Goal: Task Accomplishment & Management: Use online tool/utility

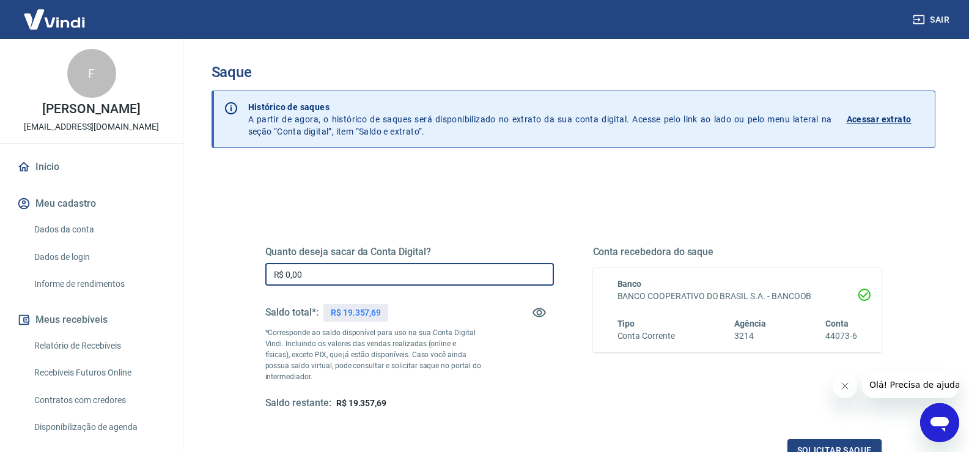
click at [321, 275] on input "R$ 0,00" at bounding box center [409, 274] width 289 height 23
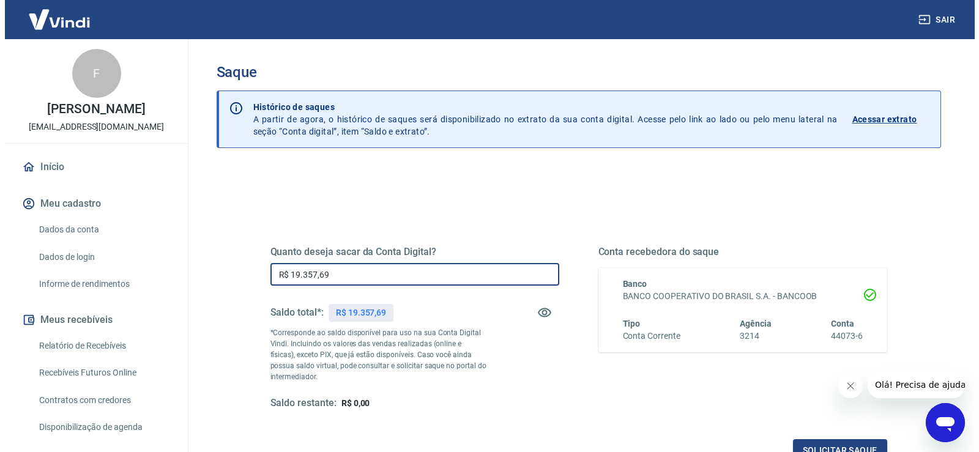
scroll to position [153, 0]
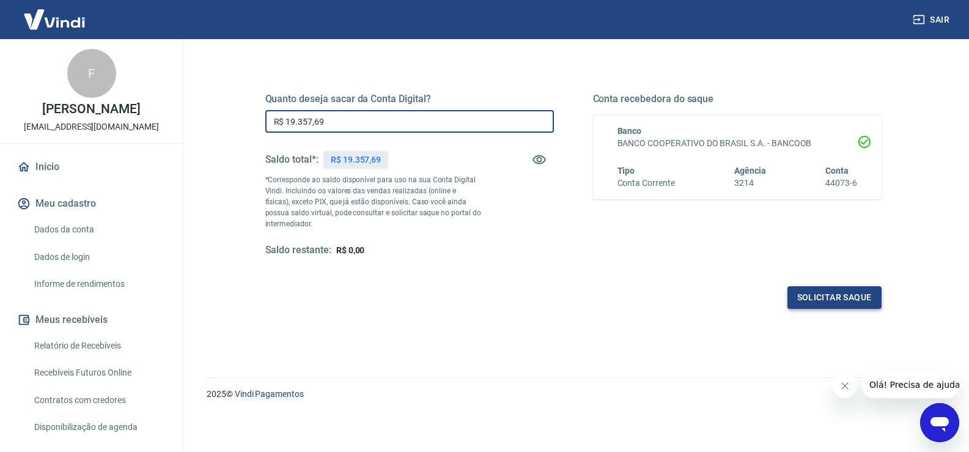
type input "R$ 19.357,69"
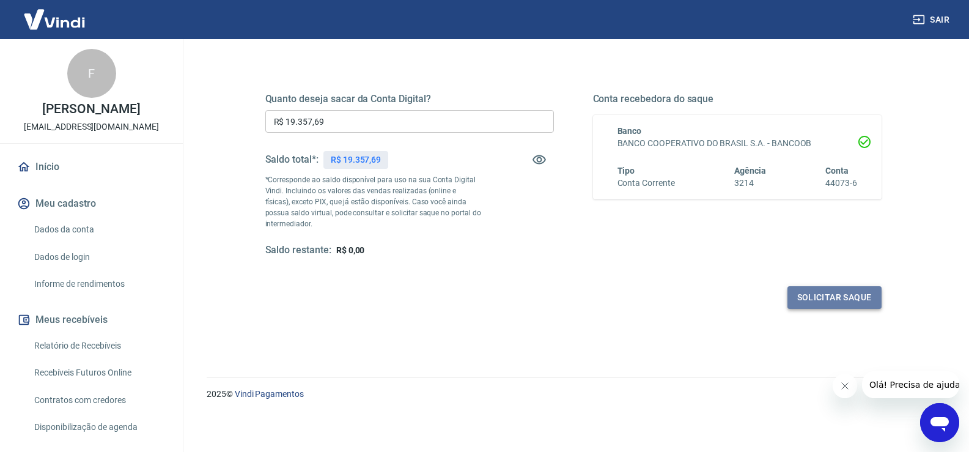
click at [821, 305] on button "Solicitar saque" at bounding box center [835, 297] width 94 height 23
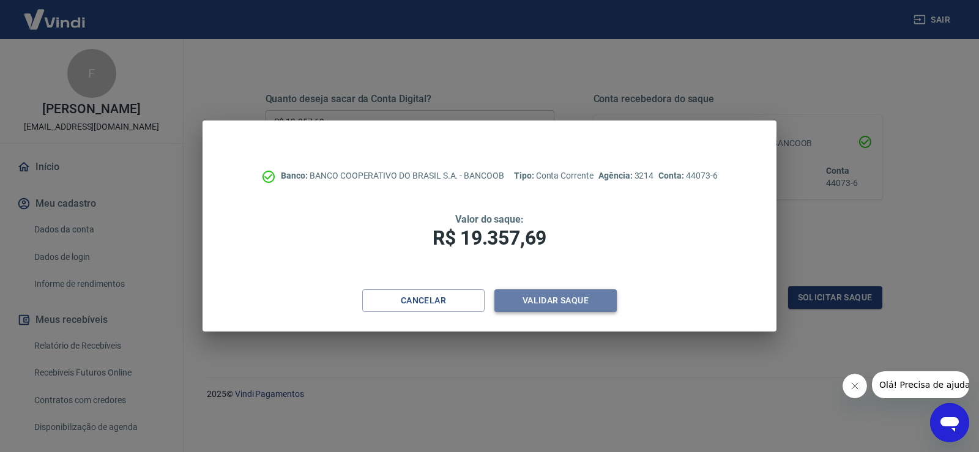
click at [557, 307] on button "Validar saque" at bounding box center [555, 300] width 122 height 23
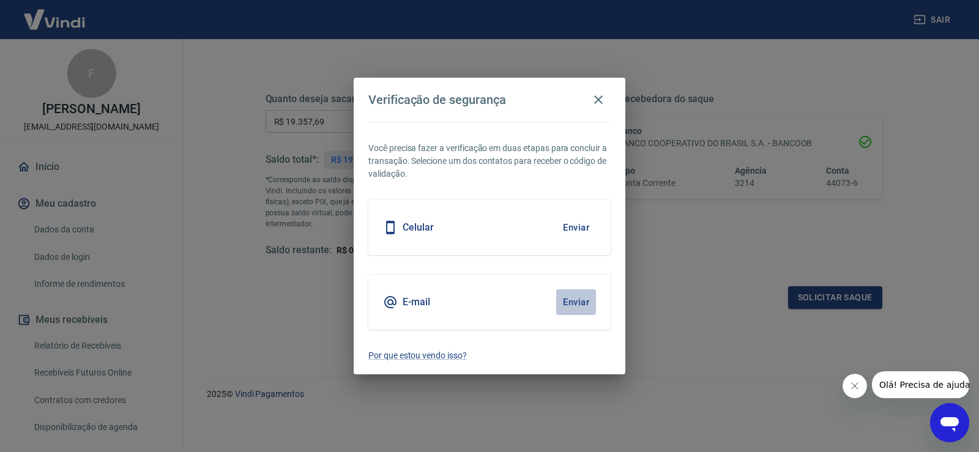
click at [581, 311] on button "Enviar" at bounding box center [576, 302] width 40 height 26
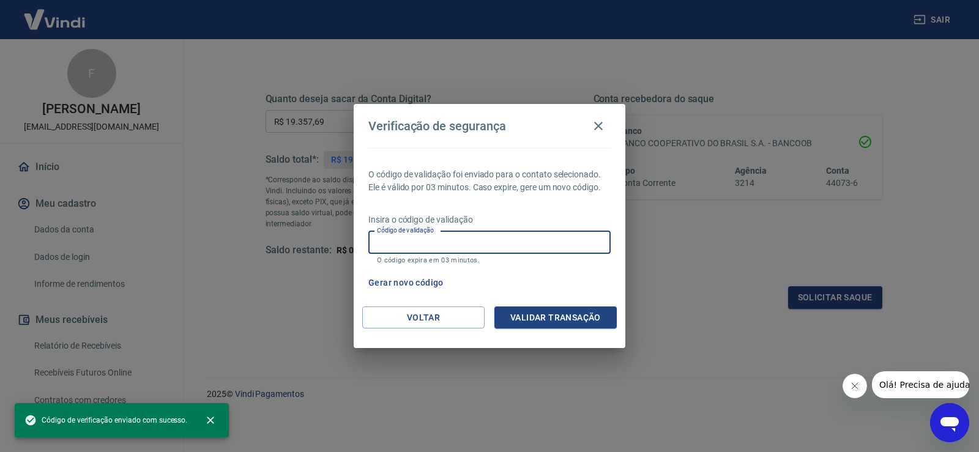
click at [398, 246] on input "Código de validação" at bounding box center [489, 242] width 242 height 23
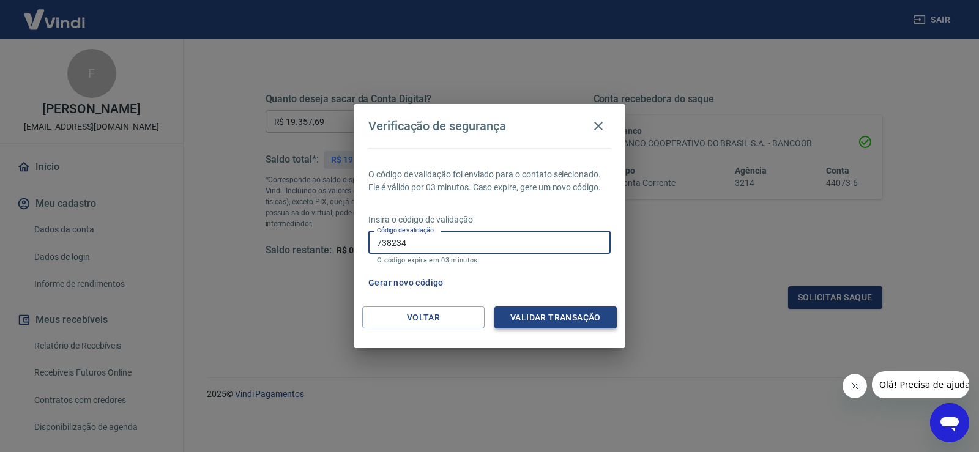
type input "738234"
click at [537, 318] on button "Validar transação" at bounding box center [555, 317] width 122 height 23
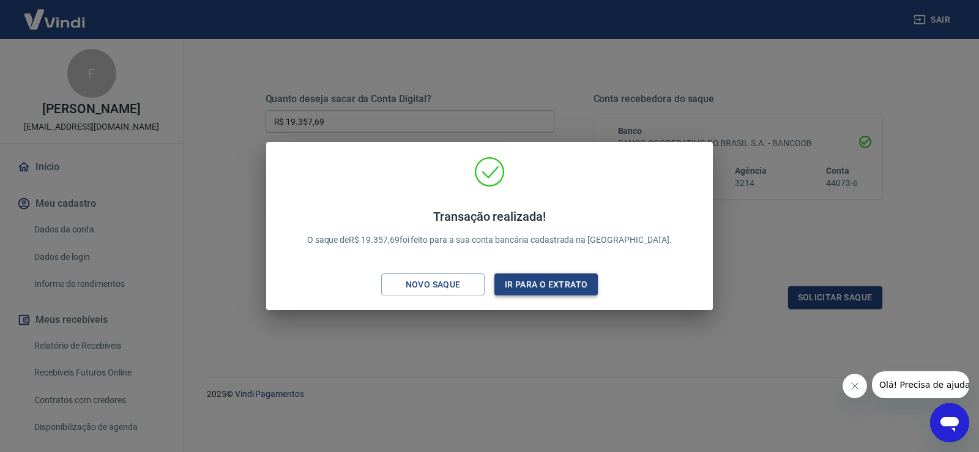
click at [554, 280] on button "Ir para o extrato" at bounding box center [545, 284] width 103 height 23
